Goal: Information Seeking & Learning: Check status

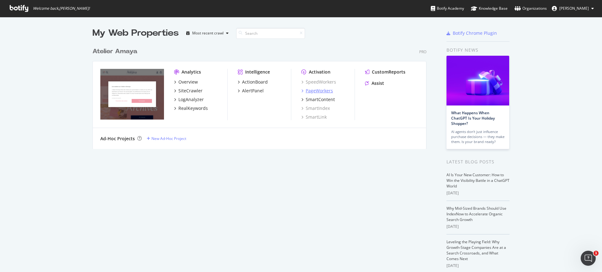
click at [321, 92] on div "PageWorkers" at bounding box center [319, 91] width 27 height 6
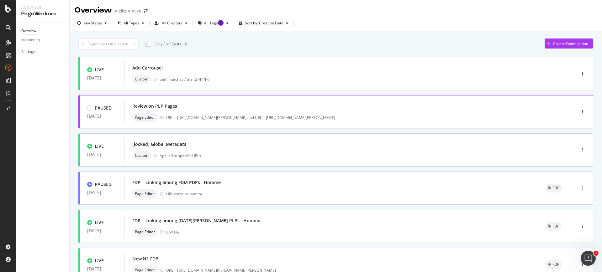
click at [266, 103] on div "Review on PLP Pages" at bounding box center [340, 106] width 417 height 9
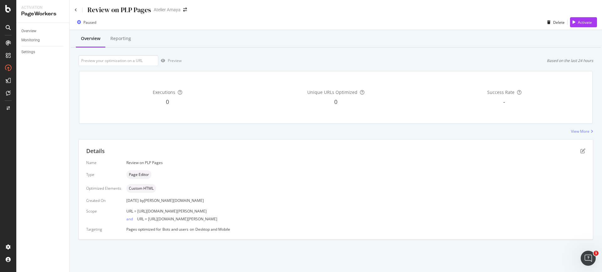
drag, startPoint x: 314, startPoint y: 136, endPoint x: 308, endPoint y: 136, distance: 5.3
click at [313, 136] on div "Overview Reporting Preview Based on the last 24 hours Executions 0 Unique URLs …" at bounding box center [336, 146] width 532 height 232
click at [577, 131] on div "View More" at bounding box center [580, 131] width 18 height 5
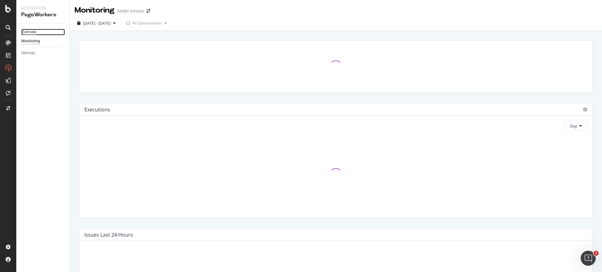
click at [28, 34] on div "Overview" at bounding box center [28, 32] width 15 height 7
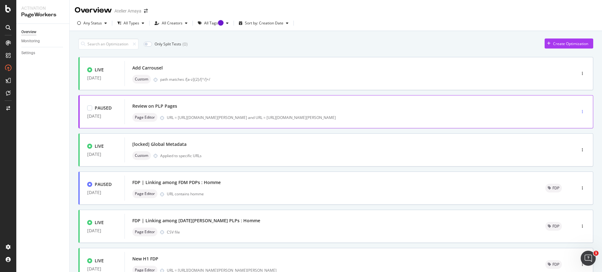
click at [579, 112] on div "button" at bounding box center [582, 112] width 6 height 4
click at [367, 101] on div "Review on PLP Pages Page Editor URL = [URL][DOMAIN_NAME][PERSON_NAME] and URL =…" at bounding box center [340, 111] width 432 height 25
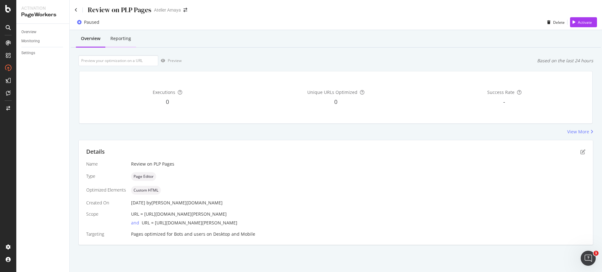
click at [118, 34] on div "Reporting" at bounding box center [120, 38] width 31 height 17
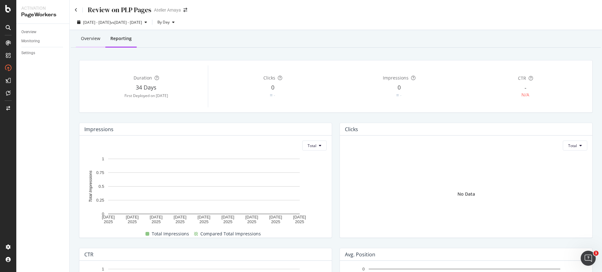
click at [89, 43] on div "Overview" at bounding box center [90, 38] width 29 height 17
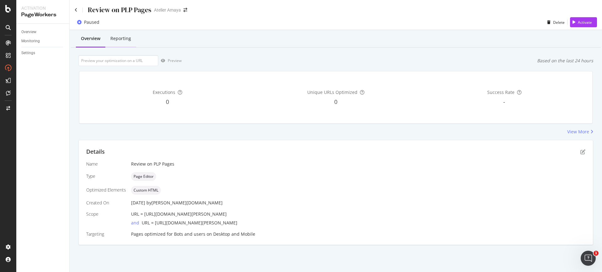
click at [124, 38] on div "Reporting" at bounding box center [120, 38] width 21 height 6
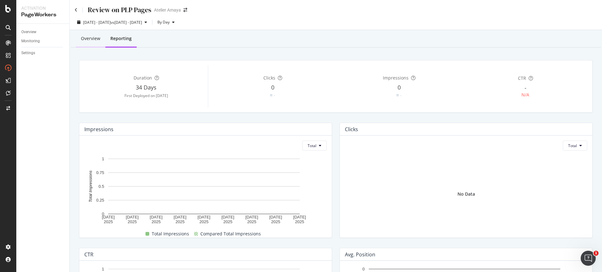
click at [94, 43] on div "Overview" at bounding box center [90, 38] width 29 height 17
